Goal: Obtain resource: Download file/media

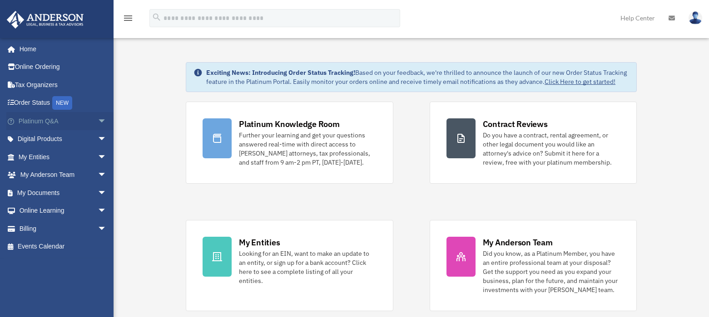
click at [49, 118] on link "Platinum Q&A arrow_drop_down" at bounding box center [63, 121] width 114 height 18
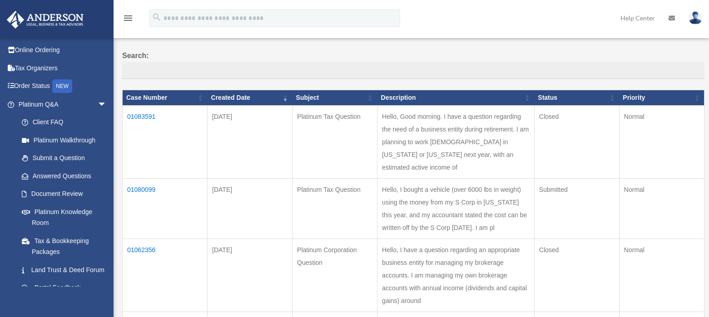
scroll to position [68, 0]
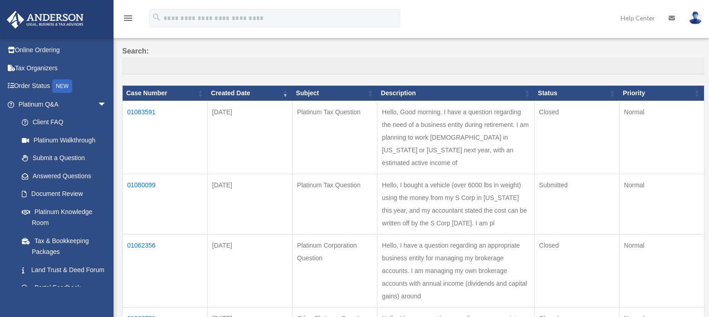
click at [152, 113] on td "01083591" at bounding box center [165, 137] width 85 height 73
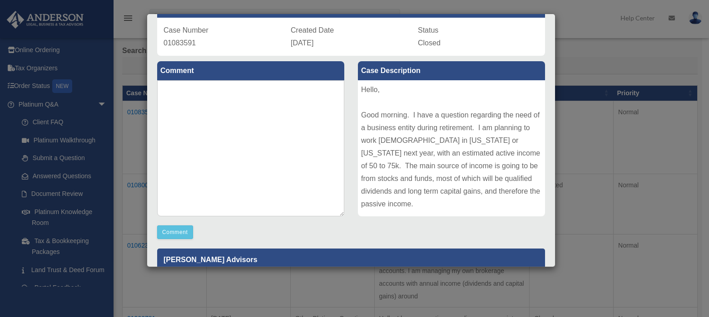
scroll to position [0, 0]
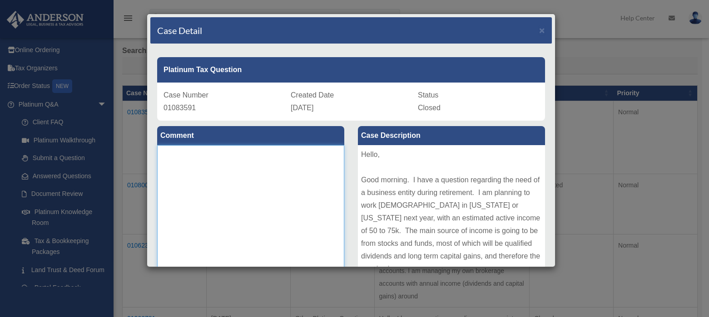
click at [177, 163] on textarea at bounding box center [250, 213] width 187 height 136
click at [191, 152] on textarea "**********" at bounding box center [250, 213] width 187 height 136
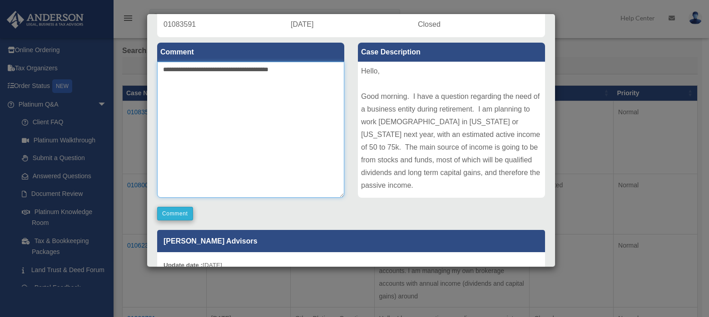
type textarea "**********"
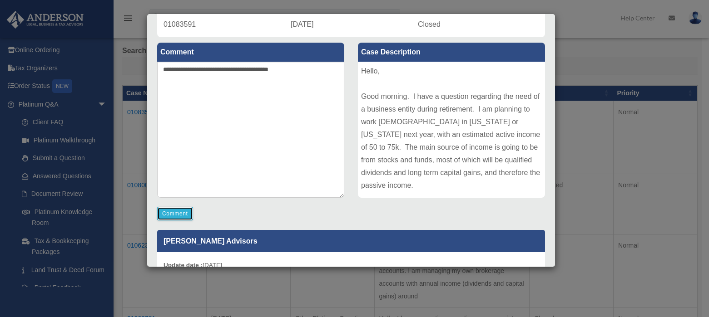
click at [174, 213] on button "Comment" at bounding box center [175, 214] width 36 height 14
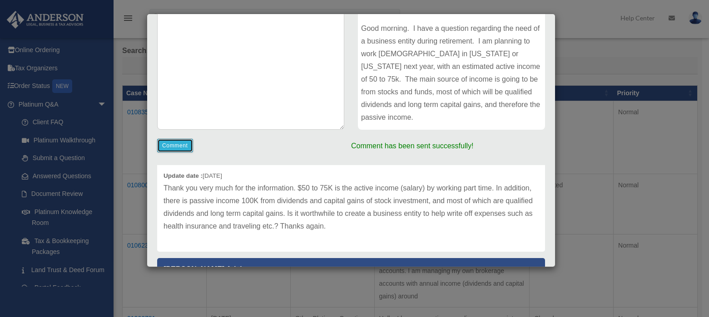
scroll to position [258, 0]
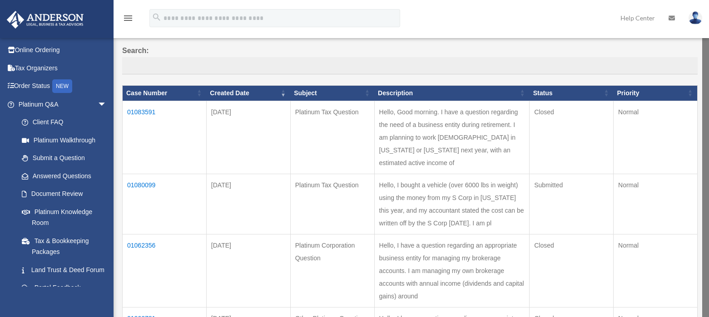
click at [147, 112] on td "01083591" at bounding box center [165, 137] width 84 height 73
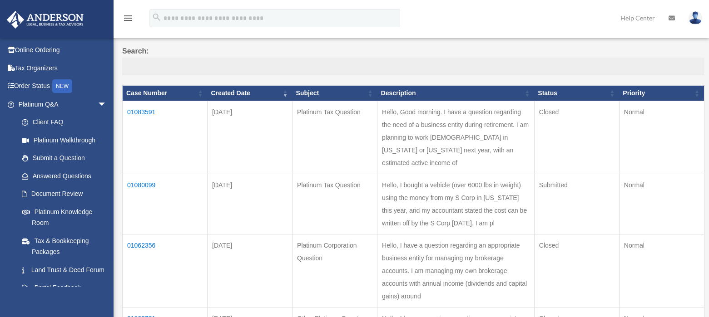
click at [151, 112] on td "01083591" at bounding box center [165, 137] width 85 height 73
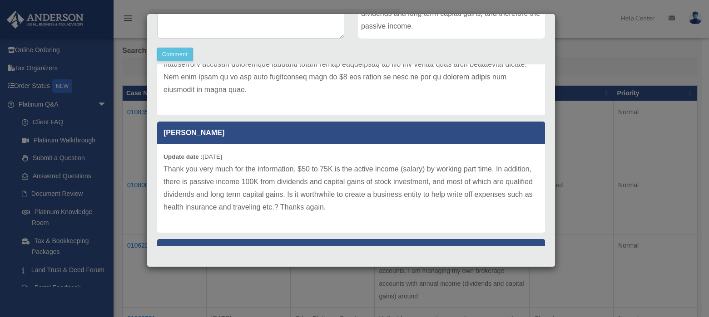
scroll to position [270, 0]
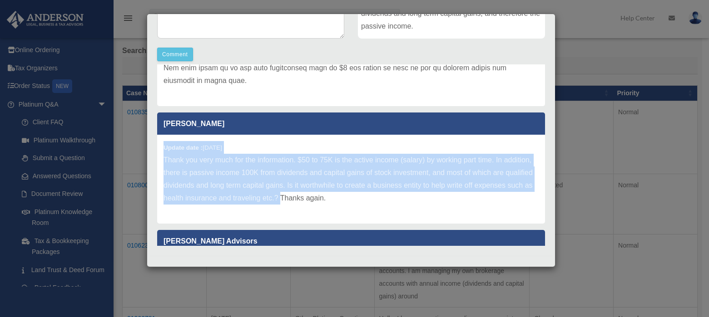
drag, startPoint x: 340, startPoint y: 198, endPoint x: 152, endPoint y: 152, distance: 193.1
click at [152, 152] on div "Wei Fanguserc Update date : 08-24-2025 Thank you very much for the detailed ana…" at bounding box center [350, 155] width 401 height 182
copy div "Update date : 08-21-2025 Thank you very much for the information. $50 to 75K is…"
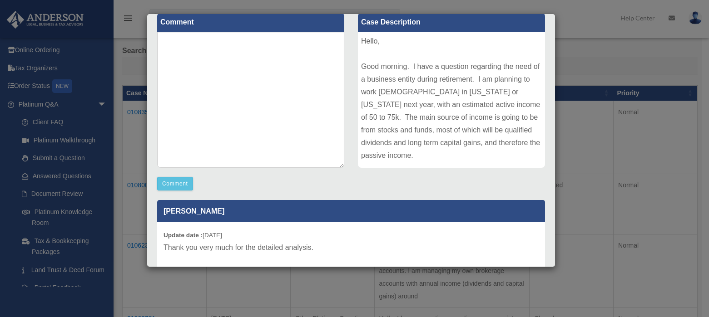
scroll to position [0, 0]
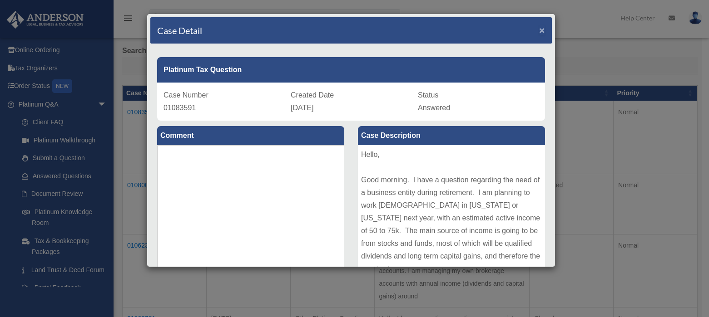
click at [539, 29] on span "×" at bounding box center [542, 30] width 6 height 10
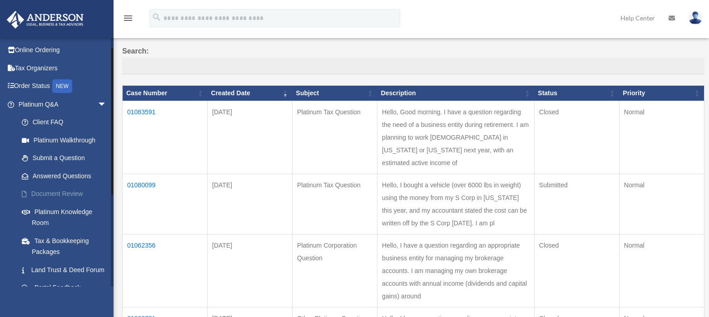
click at [77, 192] on link "Document Review" at bounding box center [67, 194] width 108 height 18
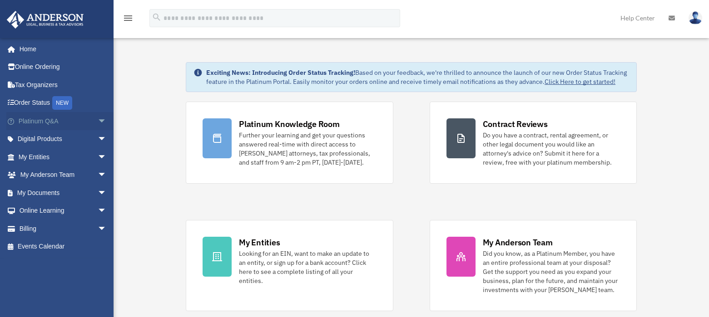
click at [79, 119] on link "Platinum Q&A arrow_drop_down" at bounding box center [63, 121] width 114 height 18
click at [55, 122] on link "Platinum Q&A arrow_drop_down" at bounding box center [63, 121] width 114 height 18
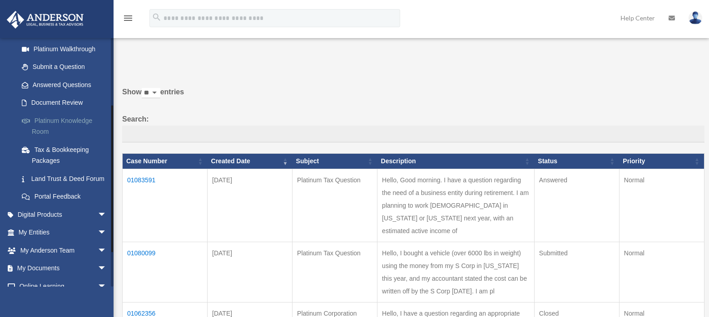
scroll to position [110, 0]
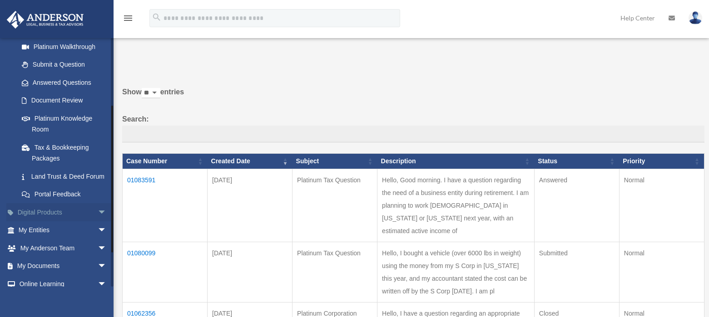
click at [98, 222] on span "arrow_drop_down" at bounding box center [107, 212] width 18 height 19
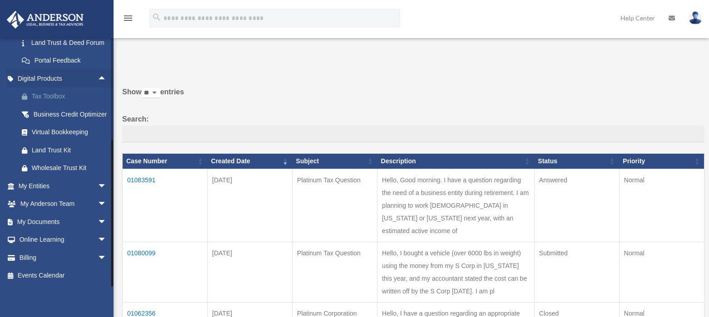
scroll to position [266, 0]
click at [98, 220] on span "arrow_drop_down" at bounding box center [107, 222] width 18 height 19
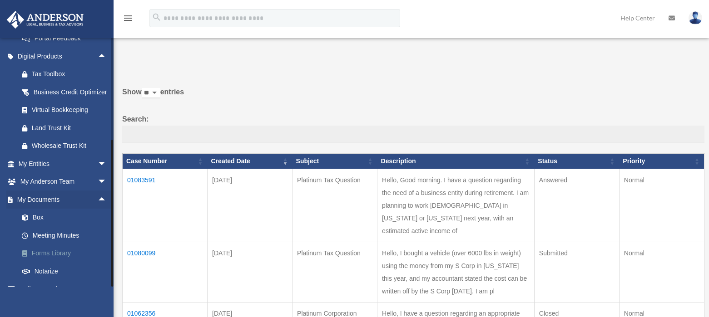
click at [62, 263] on link "Forms Library" at bounding box center [67, 254] width 108 height 18
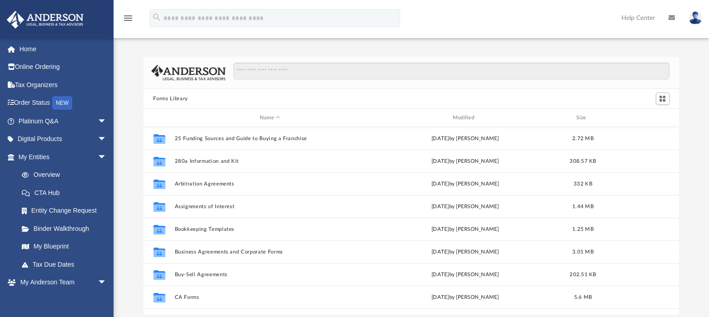
scroll to position [200, 529]
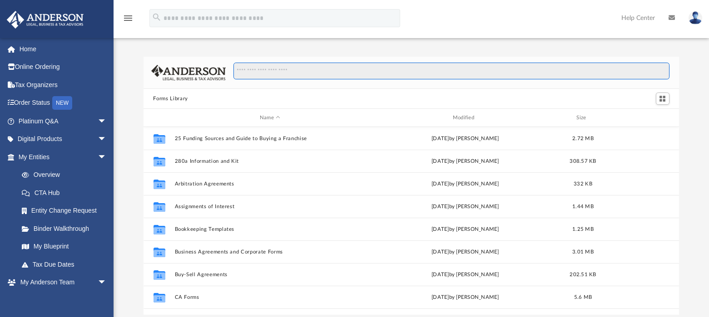
click at [253, 72] on input "Search files and folders" at bounding box center [450, 71] width 435 height 17
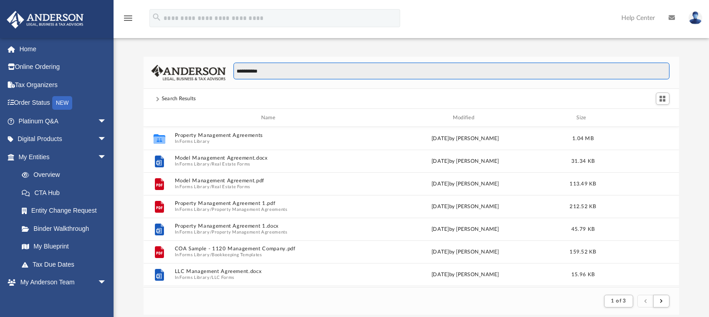
scroll to position [172, 529]
click at [236, 73] on input "**********" at bounding box center [450, 71] width 435 height 17
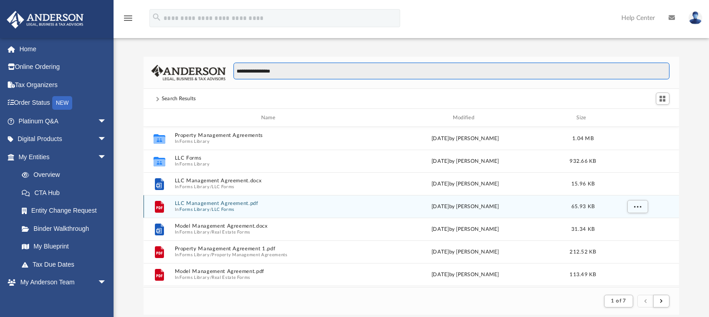
type input "**********"
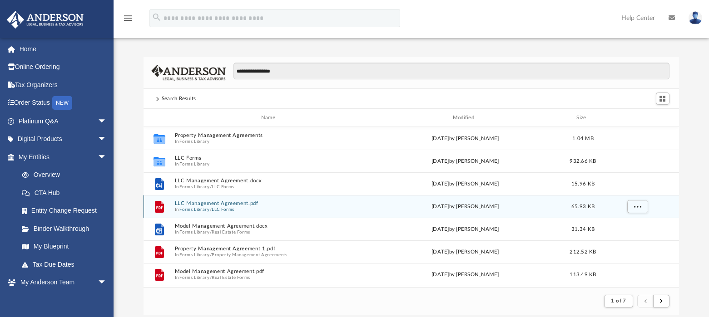
click at [220, 205] on button "LLC Management Agreement.pdf" at bounding box center [269, 204] width 191 height 6
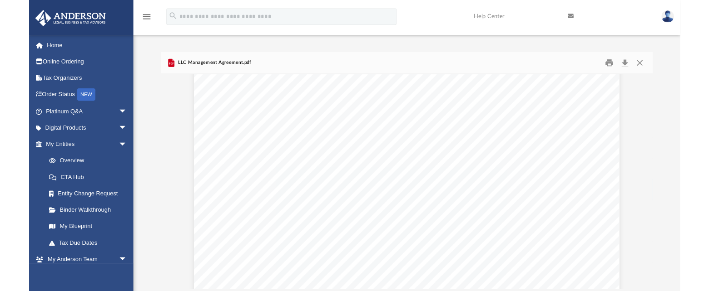
scroll to position [118, 0]
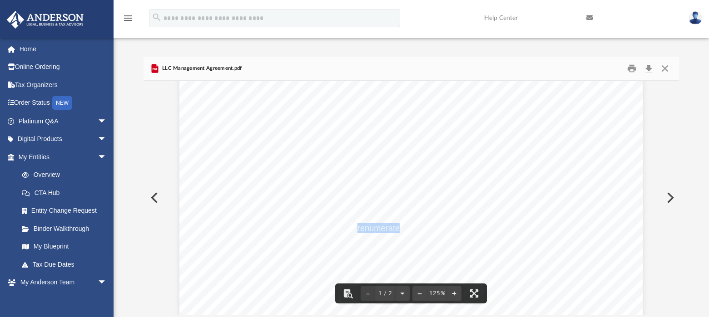
drag, startPoint x: 396, startPoint y: 230, endPoint x: 354, endPoint y: 230, distance: 41.8
click at [354, 230] on span "the above listed services, it will renumerate the Manager at the following rate:" at bounding box center [382, 228] width 283 height 9
click at [440, 231] on span "the above listed services, it will renumerate the Manager at the following rate:" at bounding box center [382, 228] width 283 height 9
drag, startPoint x: 445, startPoint y: 226, endPoint x: 354, endPoint y: 228, distance: 90.8
click at [354, 228] on span "the above listed services, it will renumerate the Manager at the following rate:" at bounding box center [382, 228] width 283 height 9
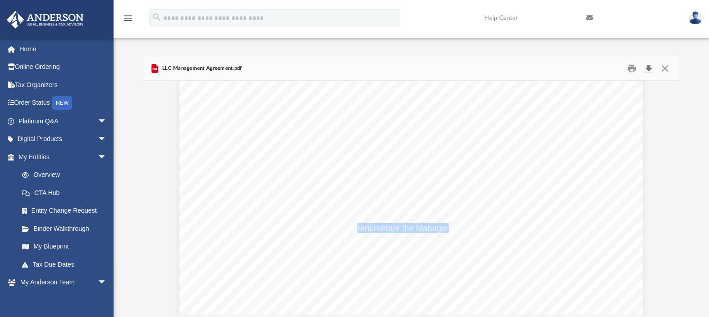
click at [650, 69] on button "Download" at bounding box center [648, 69] width 16 height 14
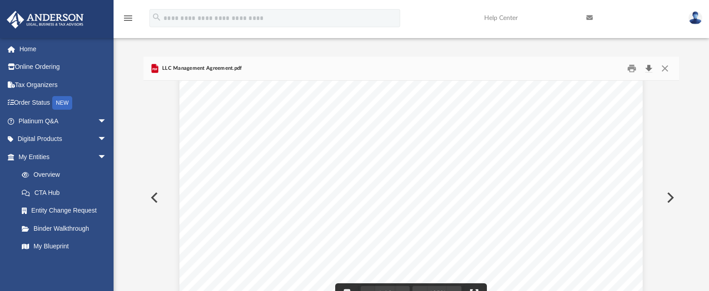
scroll to position [50, 0]
click at [648, 67] on button "Download" at bounding box center [648, 69] width 16 height 14
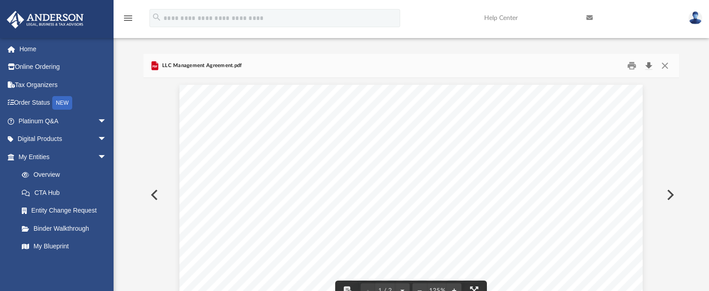
scroll to position [0, 0]
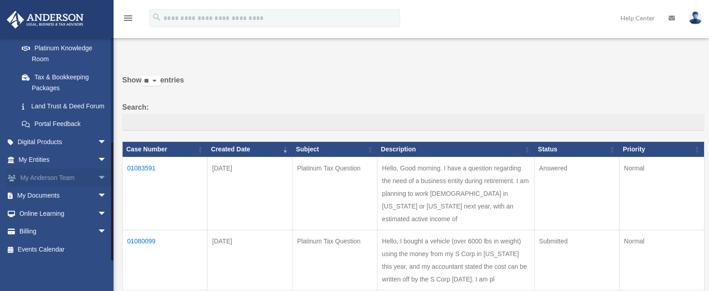
scroll to position [192, 0]
click at [98, 198] on span "arrow_drop_down" at bounding box center [107, 196] width 18 height 19
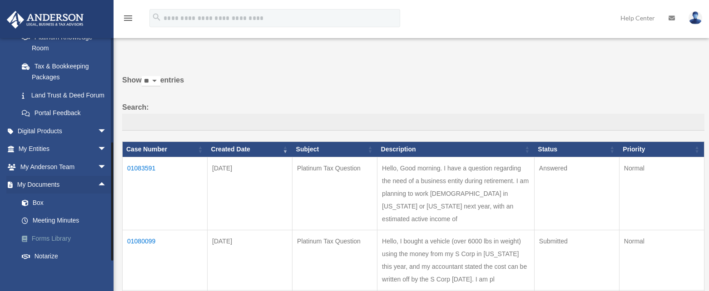
click at [67, 248] on link "Forms Library" at bounding box center [67, 239] width 108 height 18
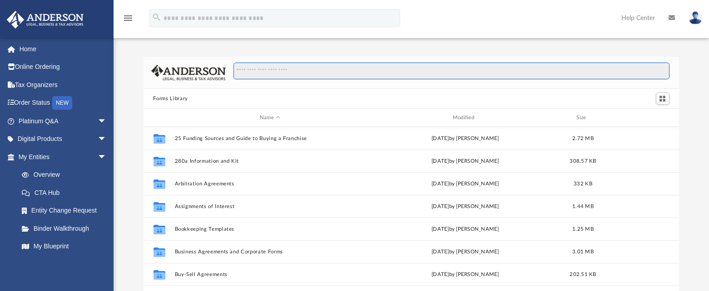
click at [246, 73] on input "Search files and folders" at bounding box center [450, 71] width 435 height 17
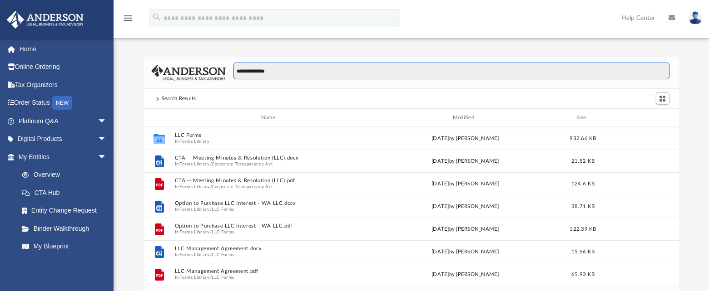
scroll to position [172, 529]
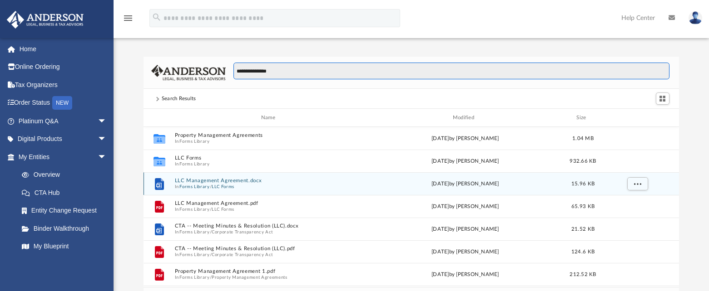
type input "**********"
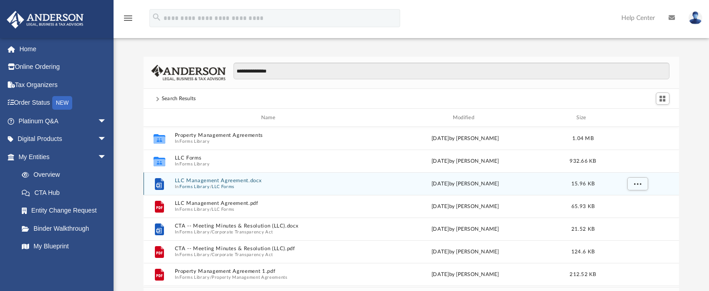
click at [222, 184] on button "LLC Forms" at bounding box center [223, 187] width 23 height 6
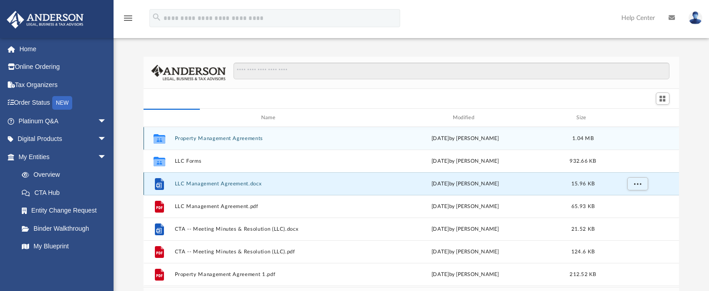
scroll to position [200, 529]
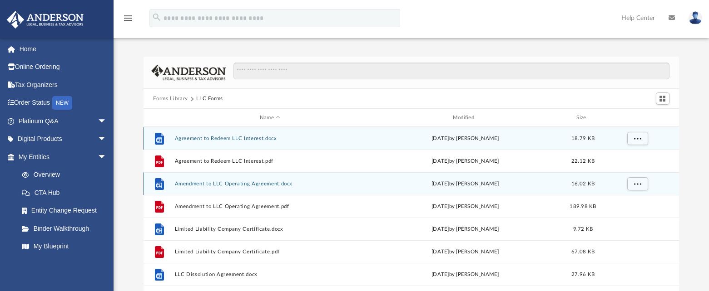
click at [205, 139] on button "Agreement to Redeem LLC Interest.docx" at bounding box center [269, 139] width 191 height 6
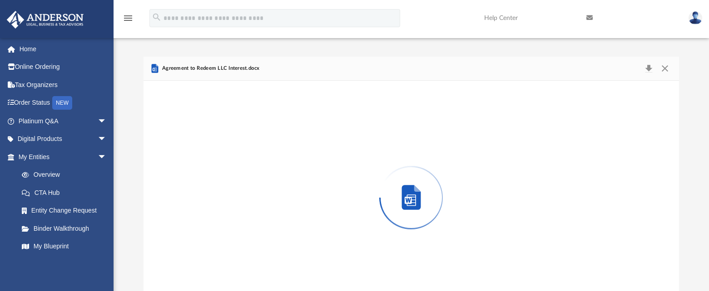
scroll to position [24, 0]
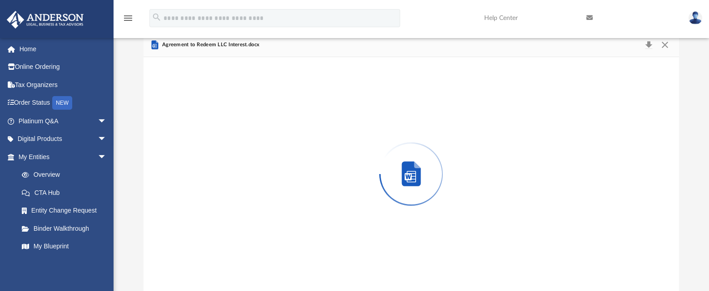
click at [205, 139] on div "Preview" at bounding box center [411, 174] width 536 height 234
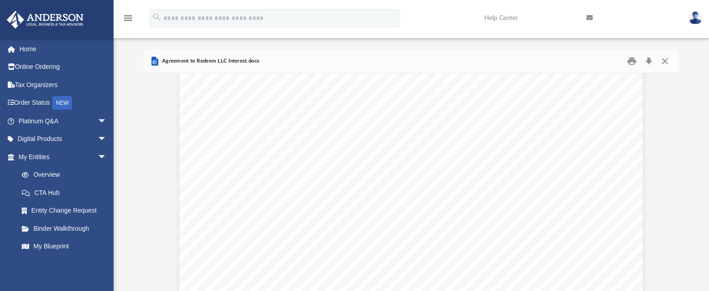
scroll to position [0, 0]
click at [650, 62] on button "Download" at bounding box center [648, 61] width 16 height 14
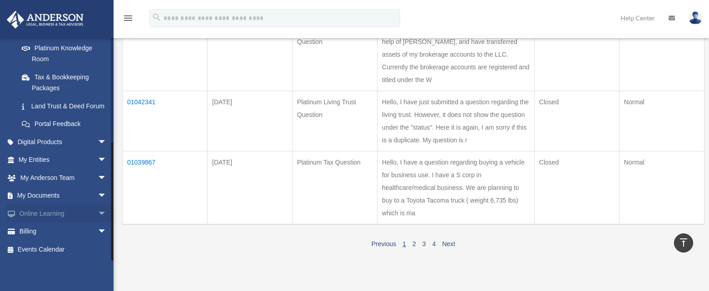
scroll to position [744, 0]
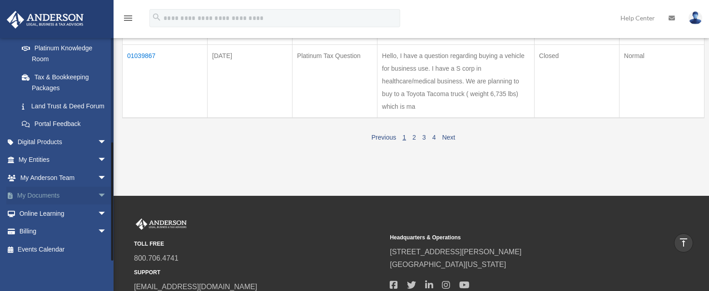
click at [98, 196] on span "arrow_drop_down" at bounding box center [107, 196] width 18 height 19
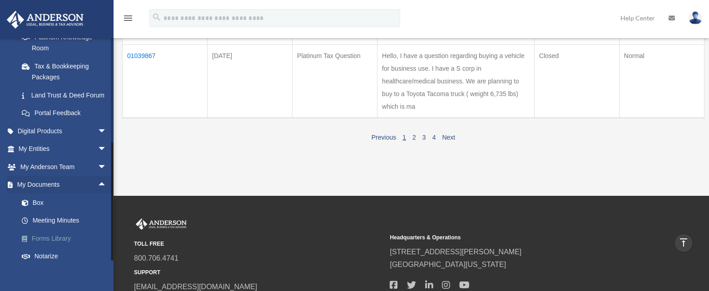
click at [65, 247] on link "Forms Library" at bounding box center [67, 239] width 108 height 18
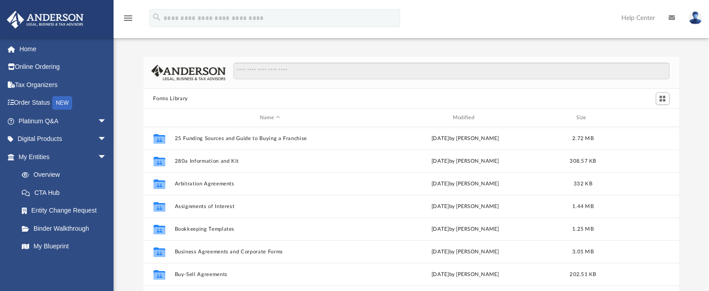
scroll to position [200, 529]
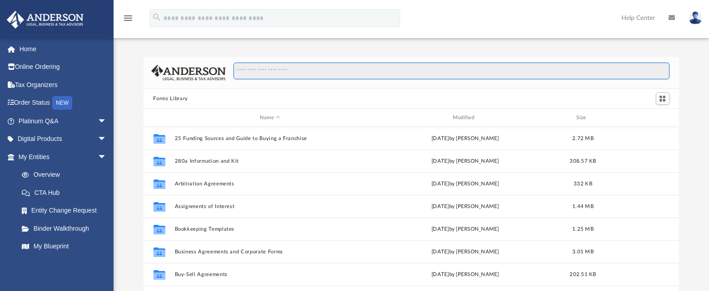
click at [240, 73] on input "Search files and folders" at bounding box center [450, 71] width 435 height 17
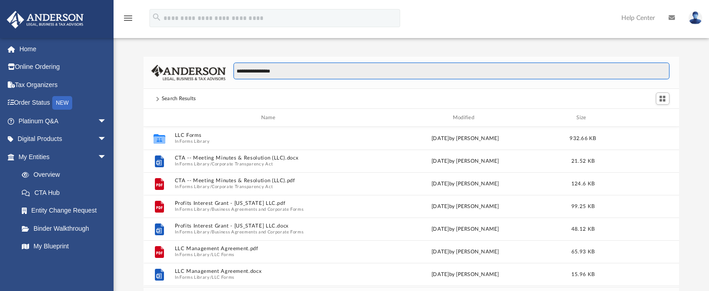
scroll to position [172, 529]
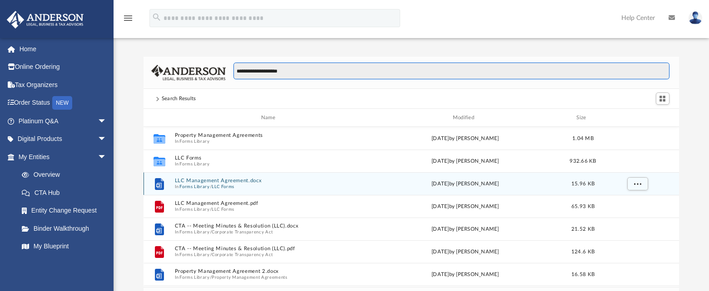
type input "**********"
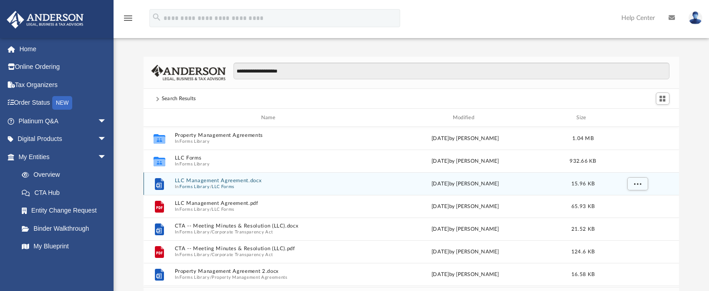
click at [159, 187] on icon "grid" at bounding box center [158, 184] width 5 height 5
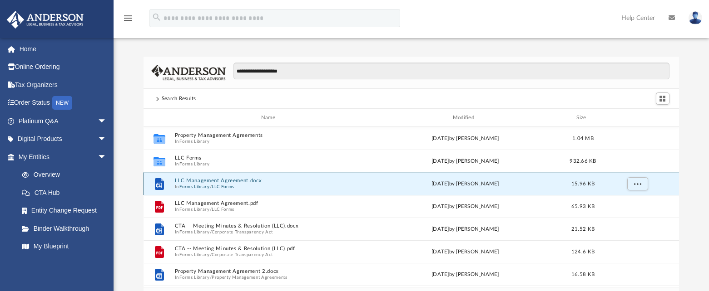
click at [161, 185] on icon "grid" at bounding box center [158, 184] width 9 height 12
click at [157, 186] on icon "grid" at bounding box center [158, 184] width 9 height 12
click at [640, 183] on span "More options" at bounding box center [636, 183] width 7 height 5
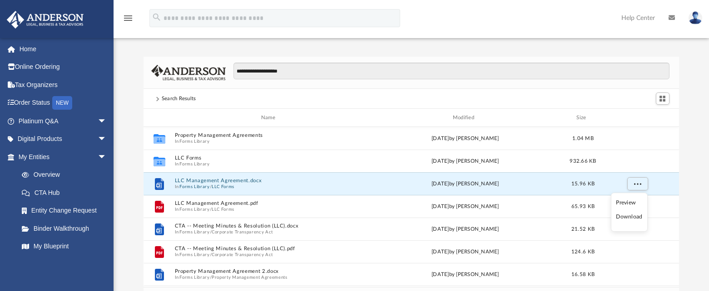
click at [630, 219] on li "Download" at bounding box center [628, 217] width 26 height 10
click at [45, 122] on link "Platinum Q&A arrow_drop_down" at bounding box center [63, 121] width 114 height 18
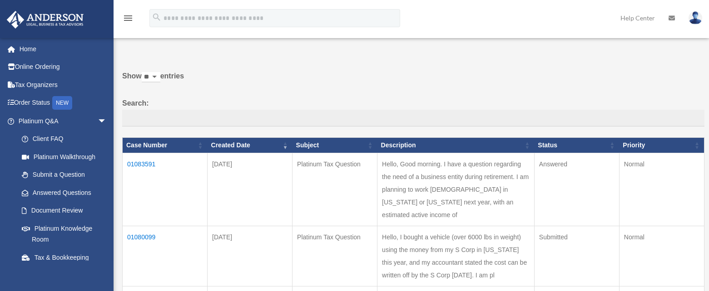
scroll to position [30, 0]
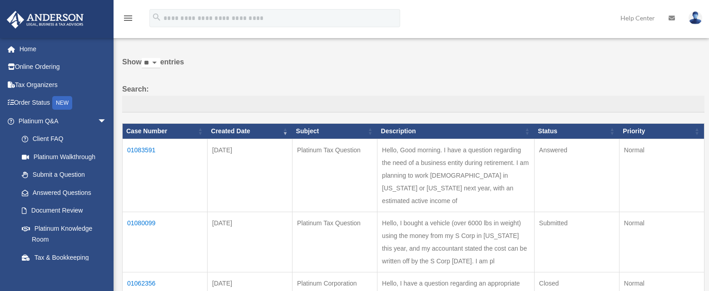
click at [138, 150] on td "01083591" at bounding box center [165, 175] width 85 height 73
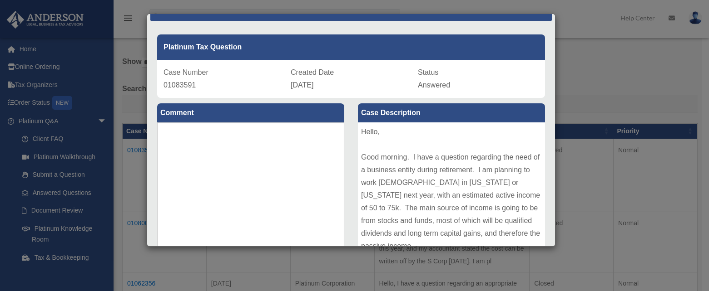
scroll to position [71, 0]
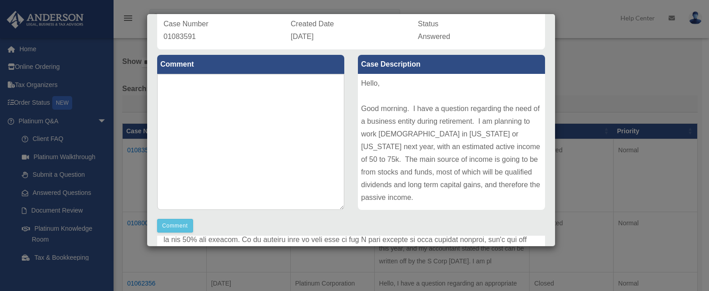
click at [555, 243] on div "Case Detail × Platinum Tax Question Case Number 01083591 Created Date [DATE] St…" at bounding box center [351, 130] width 409 height 233
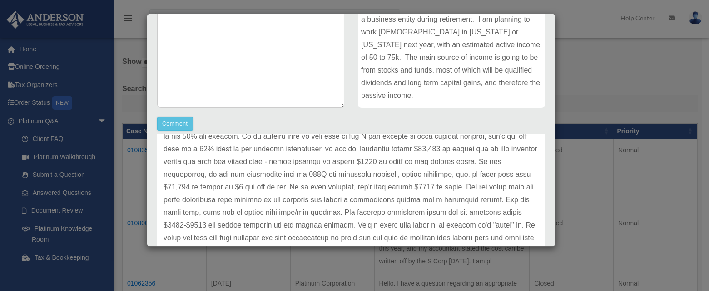
scroll to position [110, 0]
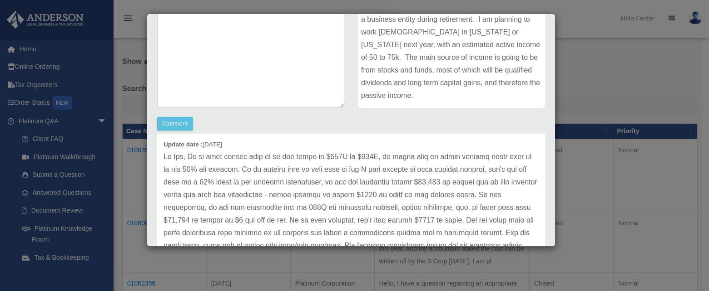
click at [324, 208] on p at bounding box center [350, 233] width 375 height 165
click at [325, 207] on p at bounding box center [350, 233] width 375 height 165
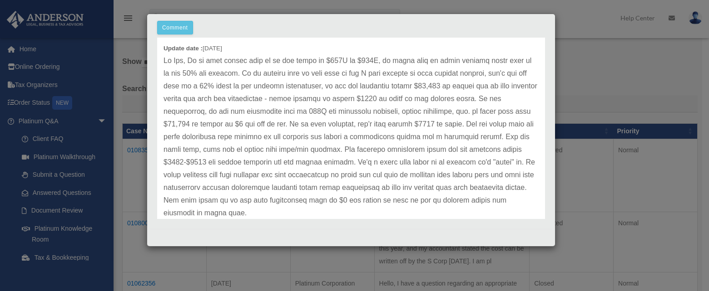
click at [595, 98] on div "Case Detail × Platinum Tax Question Case Number 01083591 Created Date [DATE] St…" at bounding box center [354, 145] width 709 height 291
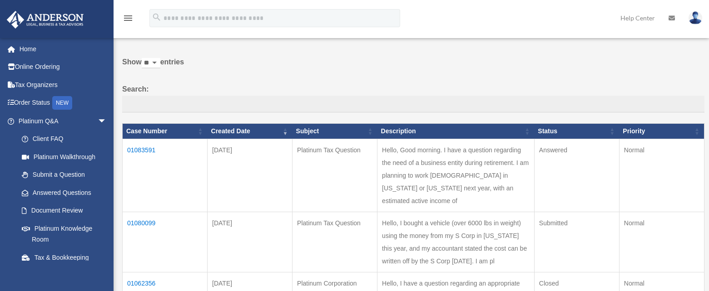
click at [148, 151] on td "01083591" at bounding box center [165, 175] width 85 height 73
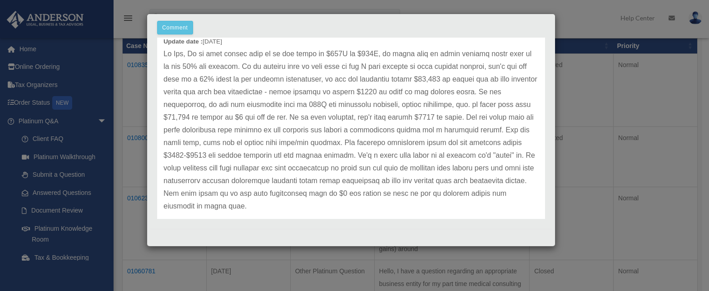
scroll to position [113, 0]
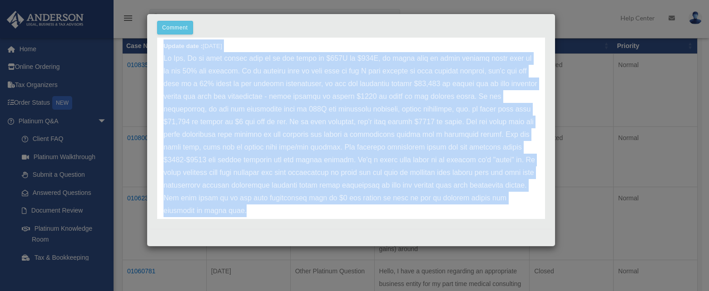
drag, startPoint x: 163, startPoint y: 41, endPoint x: 281, endPoint y: 199, distance: 196.5
click at [277, 208] on div "Update date : [DATE]" at bounding box center [351, 134] width 388 height 203
click at [295, 171] on p at bounding box center [350, 134] width 375 height 165
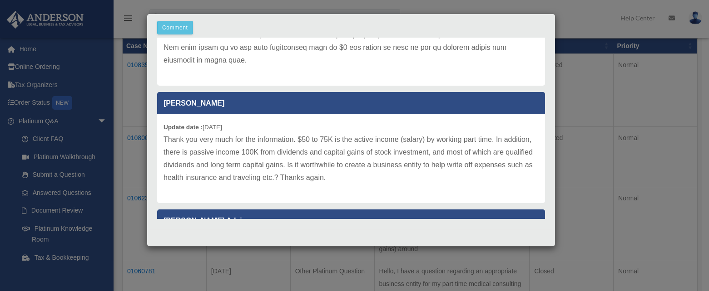
scroll to position [286, 0]
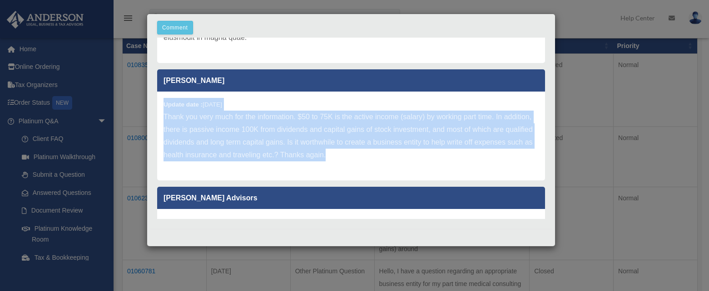
drag, startPoint x: 407, startPoint y: 156, endPoint x: 162, endPoint y: 110, distance: 249.8
click at [162, 110] on div "Update date : [DATE] Thank you very much for the information. $50 to 75K is the…" at bounding box center [351, 136] width 388 height 89
copy div "Update date : [DATE] Thank you very much for the information. $50 to 75K is the…"
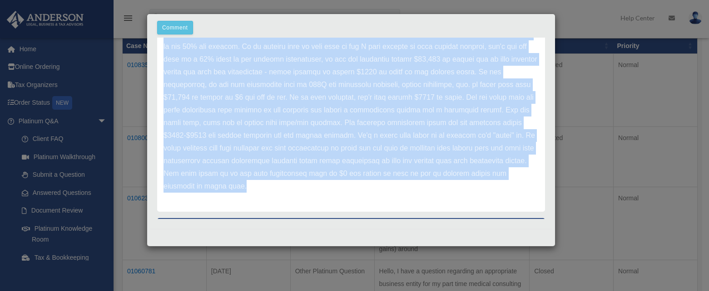
scroll to position [144, 0]
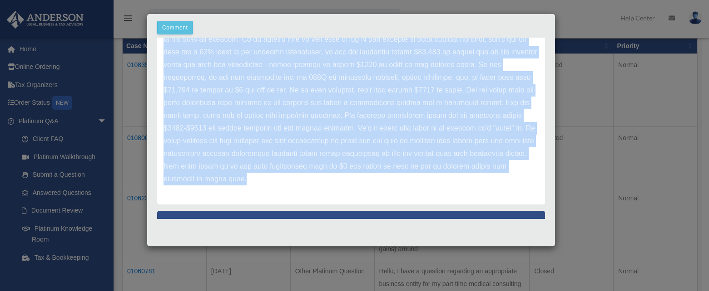
drag, startPoint x: 164, startPoint y: 50, endPoint x: 294, endPoint y: 190, distance: 191.1
click at [294, 190] on div "Update date : [DATE]" at bounding box center [351, 102] width 388 height 203
copy div "Update date : [DATE] Hi [PERSON_NAME], So if your income will be in the range o…"
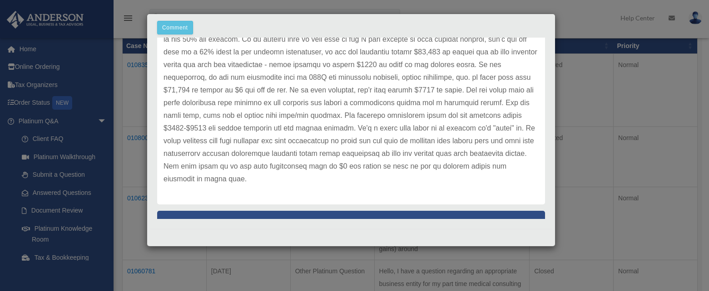
click at [540, 24] on div "Comment Comment Case Description" at bounding box center [350, 36] width 401 height 371
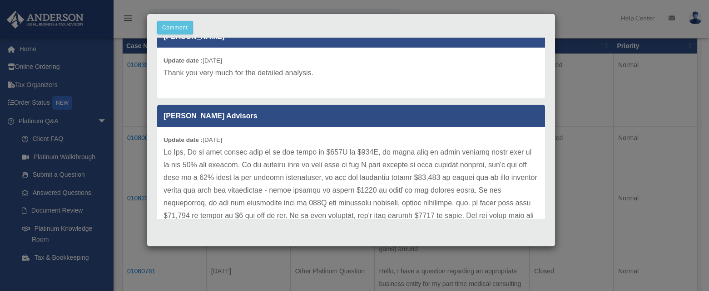
scroll to position [0, 0]
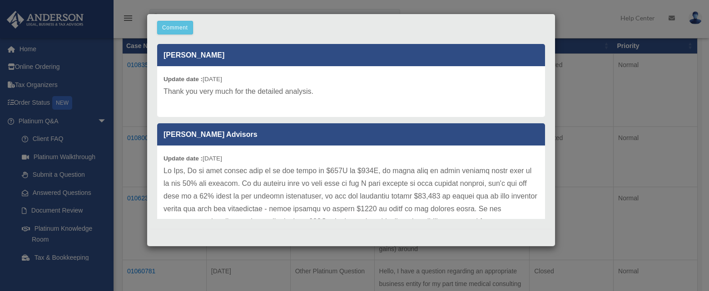
click at [627, 103] on div "Case Detail × Platinum Tax Question Case Number 01083591 Created Date [DATE] St…" at bounding box center [354, 145] width 709 height 291
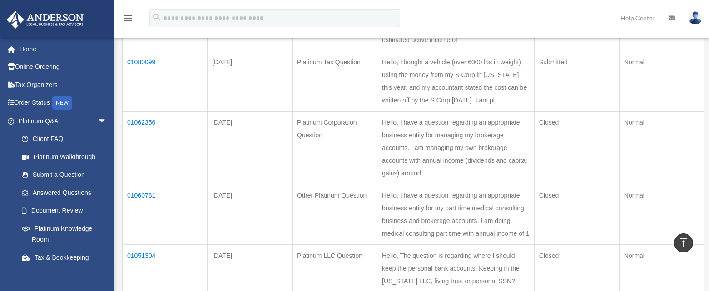
scroll to position [212, 0]
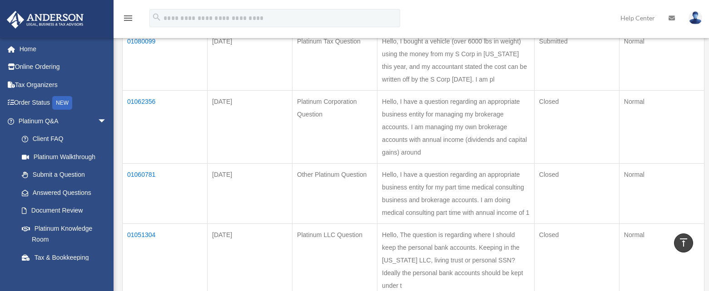
click at [142, 202] on td "01060781" at bounding box center [165, 194] width 85 height 60
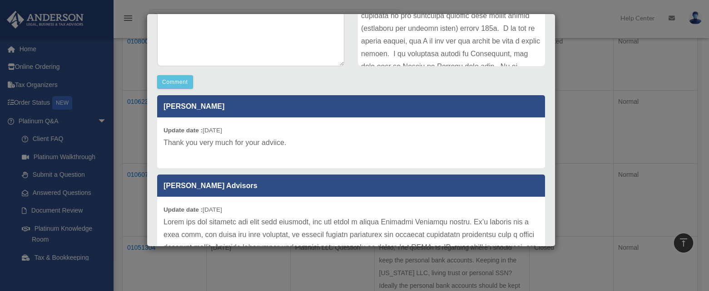
scroll to position [0, 0]
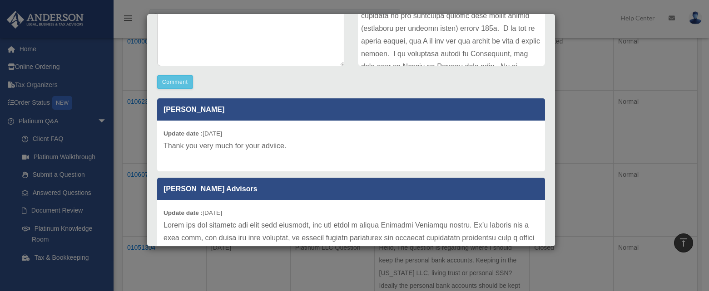
click at [650, 79] on div "Case Detail × Other Platinum Question Case Number 01060781 Created Date [DATE] …" at bounding box center [354, 145] width 709 height 291
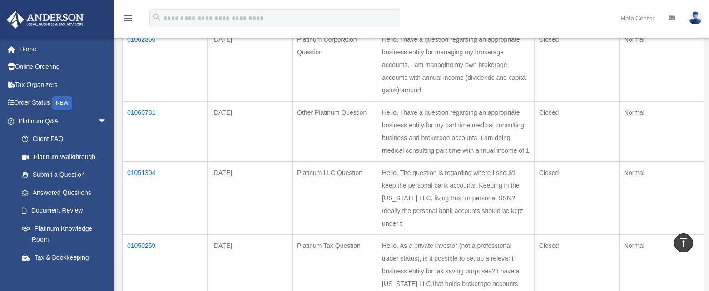
scroll to position [299, 0]
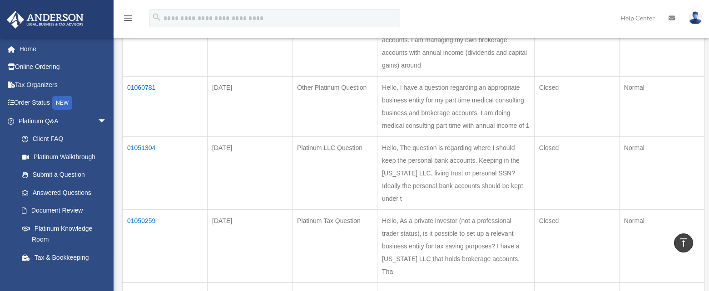
click at [423, 137] on td "Hello, I have a question regarding an appropriate business entity for my part t…" at bounding box center [455, 107] width 157 height 60
click at [139, 113] on td "01060781" at bounding box center [165, 107] width 85 height 60
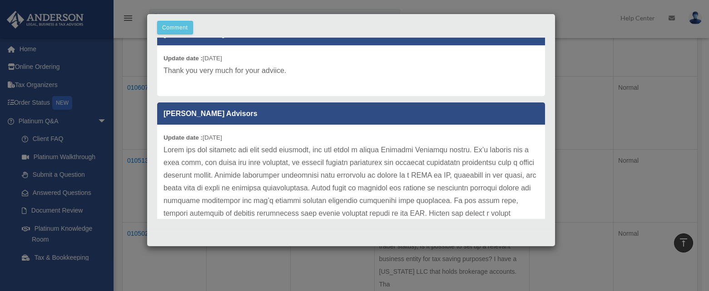
scroll to position [0, 0]
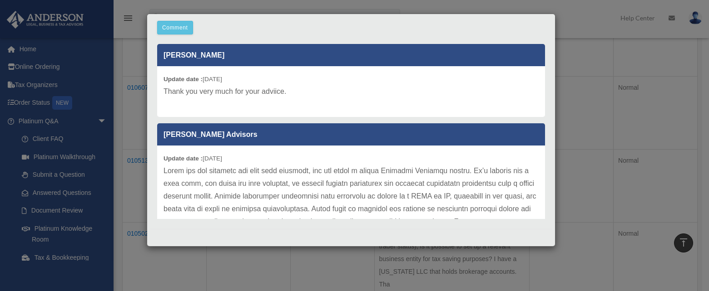
click at [584, 80] on div "Case Detail × Other Platinum Question Case Number 01060781 Created Date [DATE] …" at bounding box center [354, 145] width 709 height 291
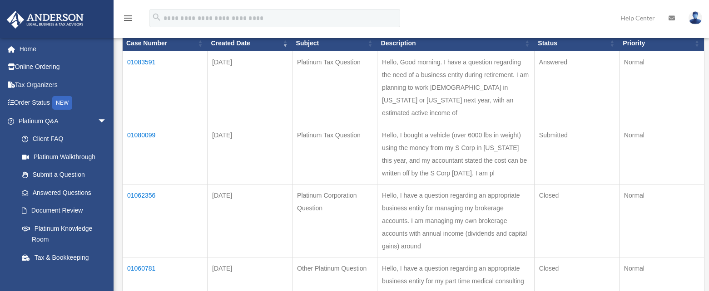
scroll to position [127, 0]
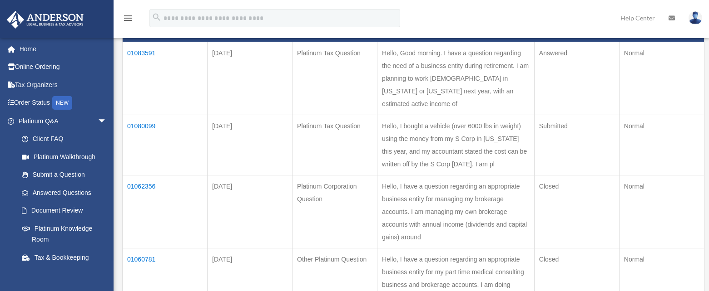
click at [148, 199] on td "01062356" at bounding box center [165, 212] width 85 height 73
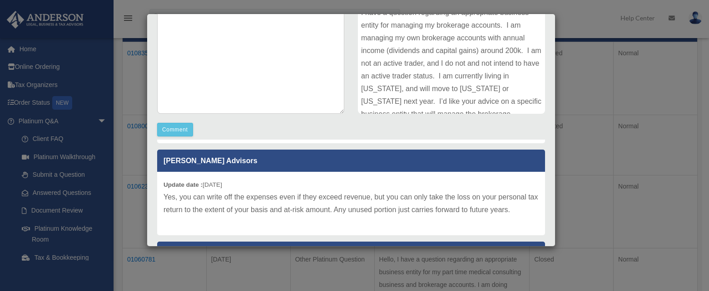
scroll to position [84, 0]
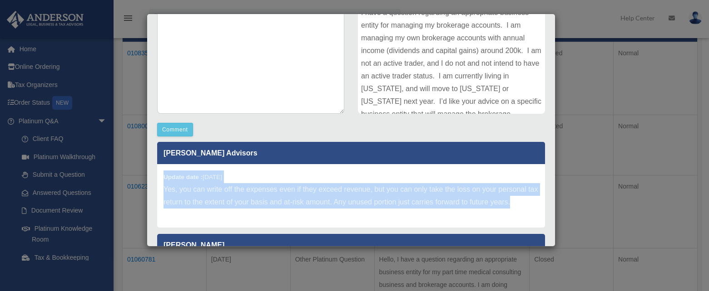
drag, startPoint x: 206, startPoint y: 219, endPoint x: 157, endPoint y: 182, distance: 61.2
click at [157, 182] on div "Update date : [DATE] Yes, you can write off the expenses even if they exceed re…" at bounding box center [351, 196] width 388 height 64
copy div "Update date : [DATE] Yes, you can write off the expenses even if they exceed re…"
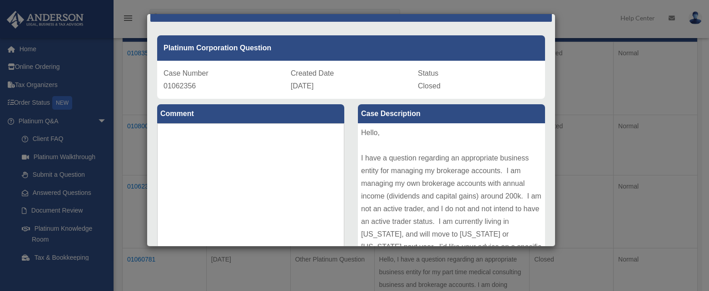
scroll to position [0, 0]
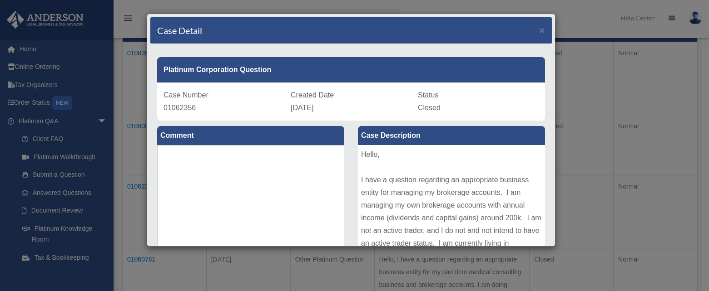
click at [625, 84] on div "Case Detail × Platinum Corporation Question Case Number 01062356 Created Date […" at bounding box center [354, 145] width 709 height 291
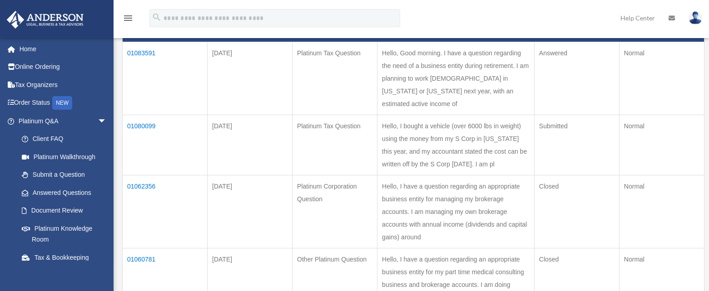
click at [135, 123] on td "01080099" at bounding box center [165, 145] width 85 height 60
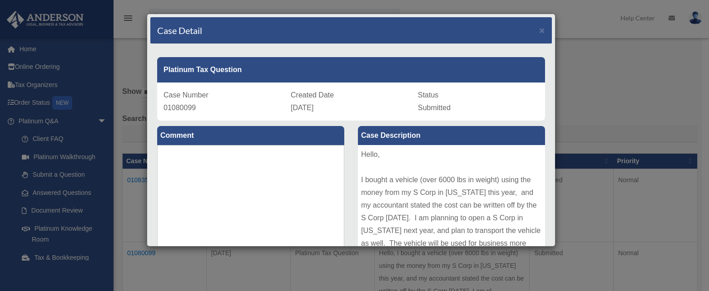
click at [608, 87] on div "Case Detail × Platinum Tax Question Case Number 01080099 Created Date [DATE] St…" at bounding box center [354, 145] width 709 height 291
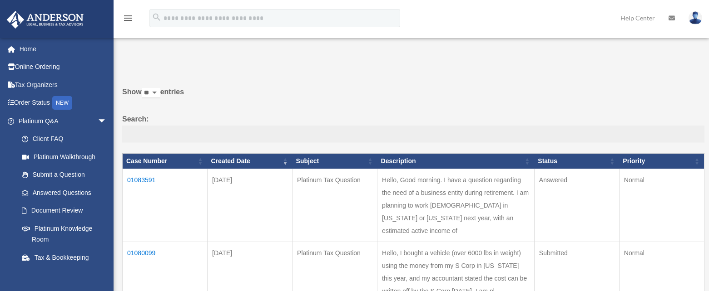
click at [696, 20] on img at bounding box center [695, 17] width 14 height 13
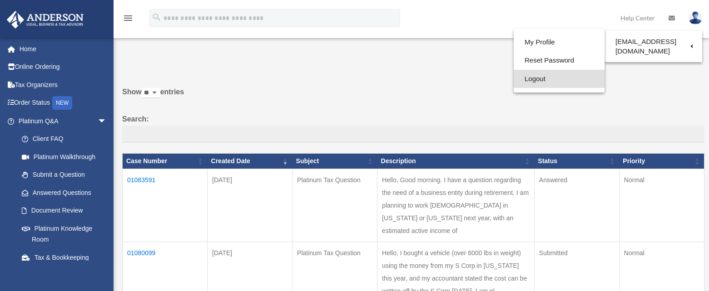
click at [535, 79] on link "Logout" at bounding box center [558, 79] width 91 height 19
